Goal: Task Accomplishment & Management: Use online tool/utility

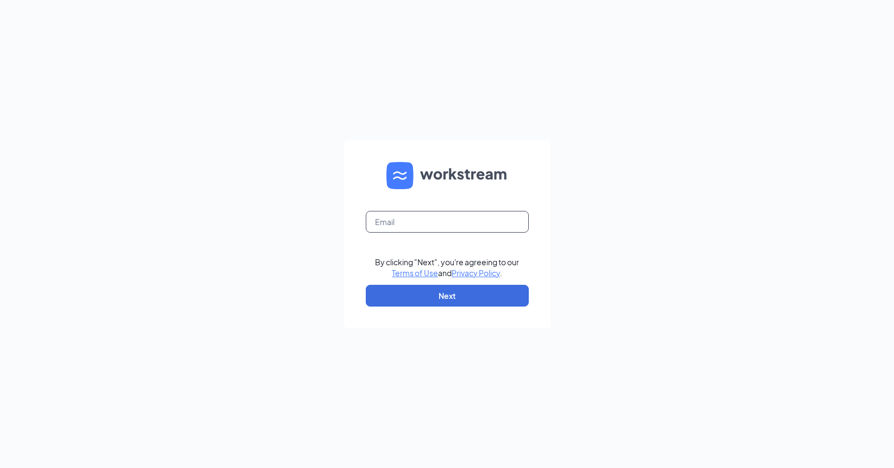
click at [430, 222] on input "text" at bounding box center [447, 222] width 163 height 22
type input "phillip.justice@donatos.com"
click at [473, 302] on button "Next" at bounding box center [447, 296] width 163 height 22
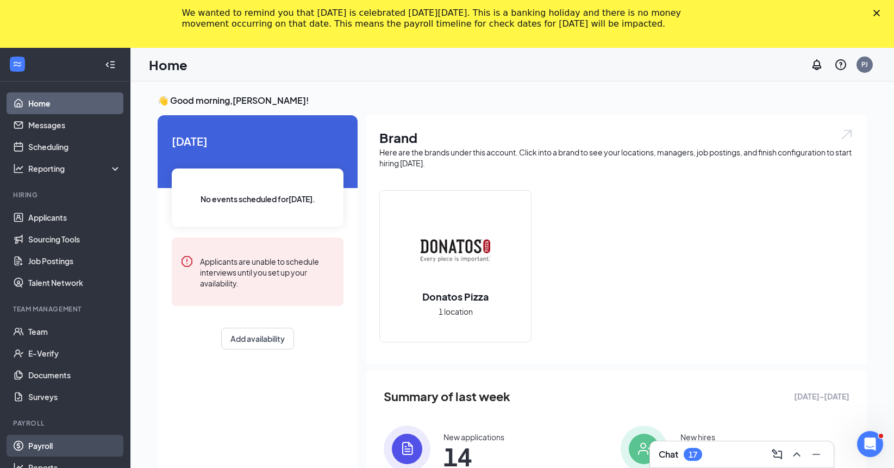
click at [30, 448] on link "Payroll" at bounding box center [74, 446] width 93 height 22
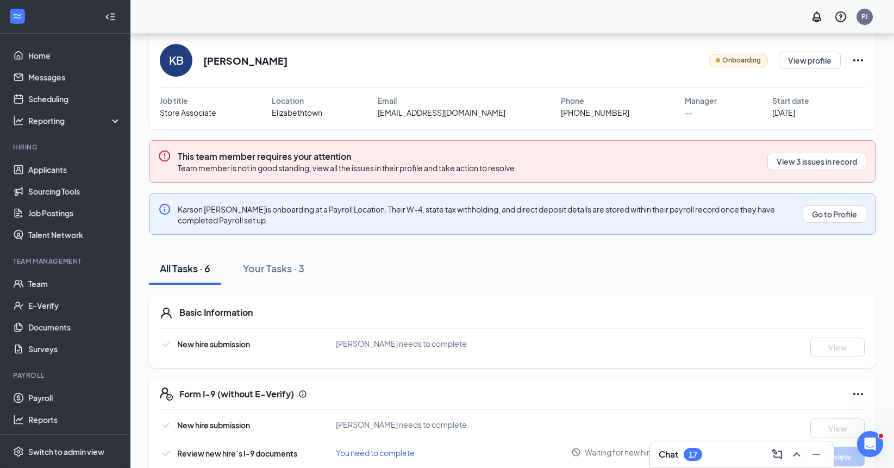
scroll to position [40, 0]
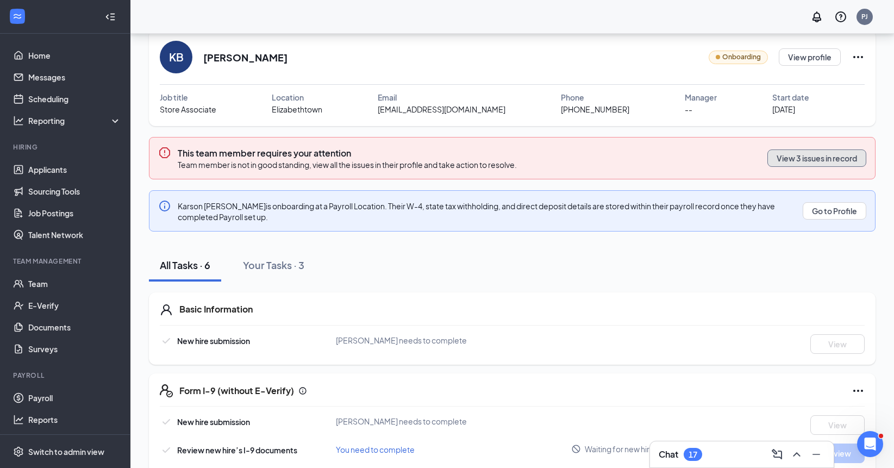
click at [817, 160] on button "View 3 issues in record" at bounding box center [816, 157] width 99 height 17
